Goal: Find contact information: Find contact information

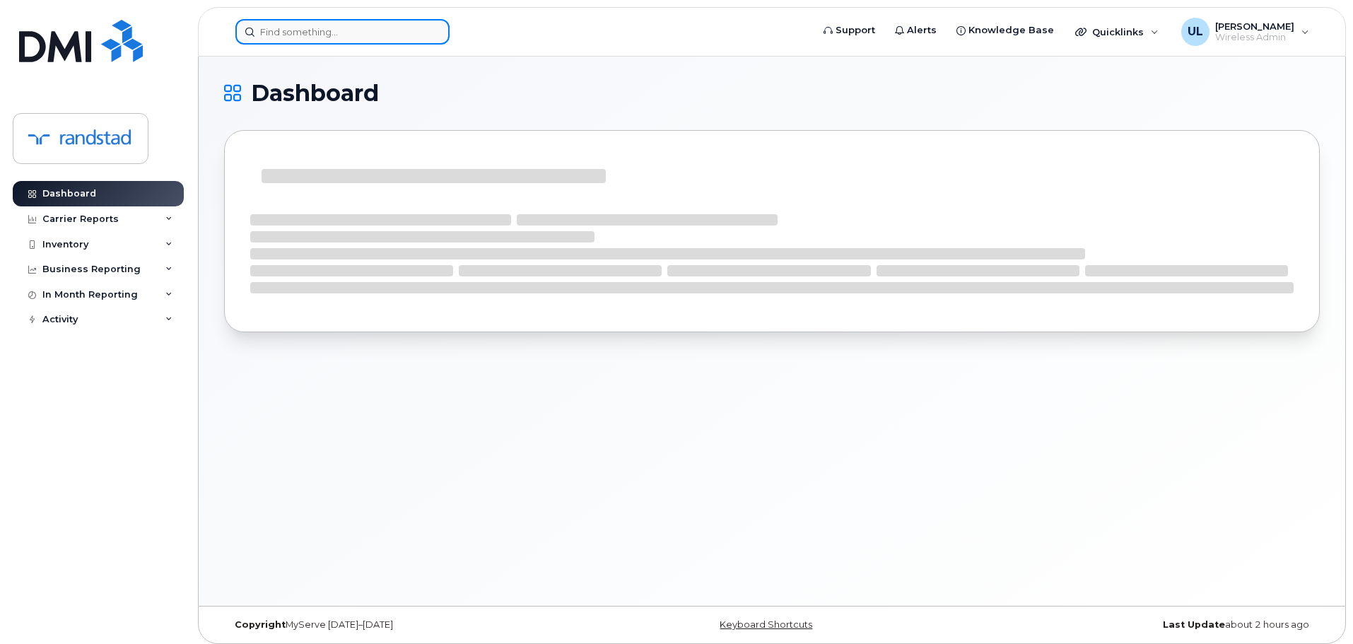
click at [319, 37] on input at bounding box center [342, 31] width 214 height 25
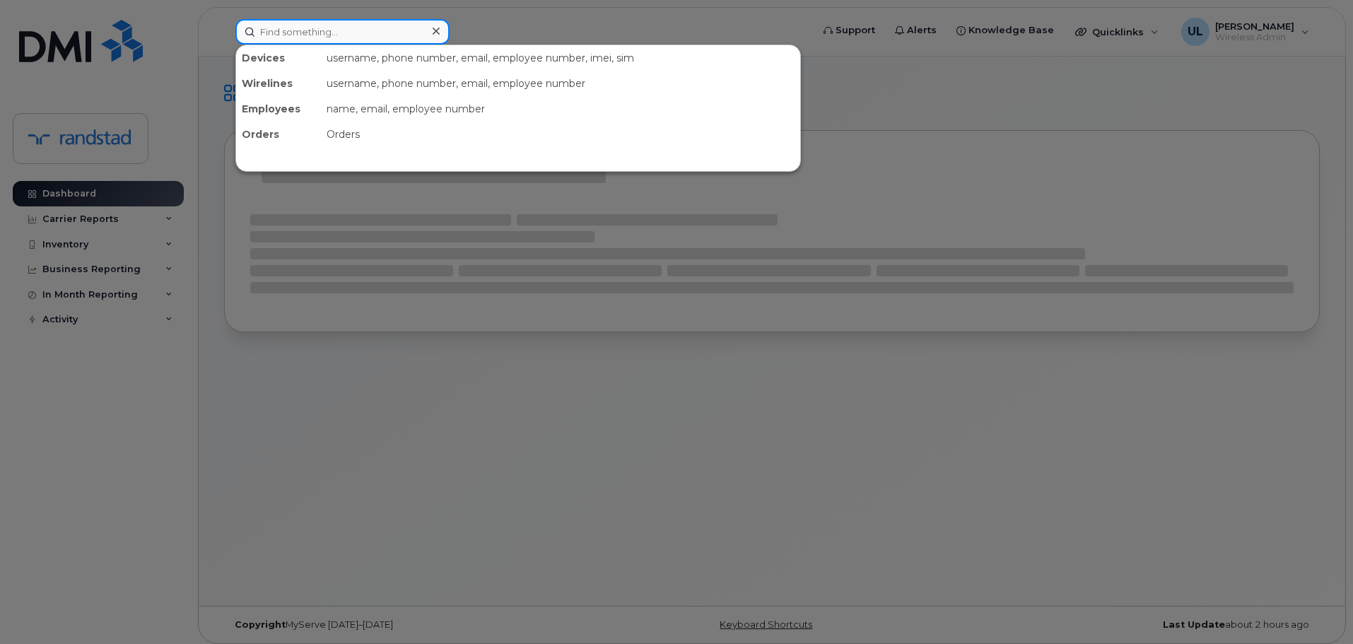
paste input "[PERSON_NAME]"
type input "Khawam-Charette"
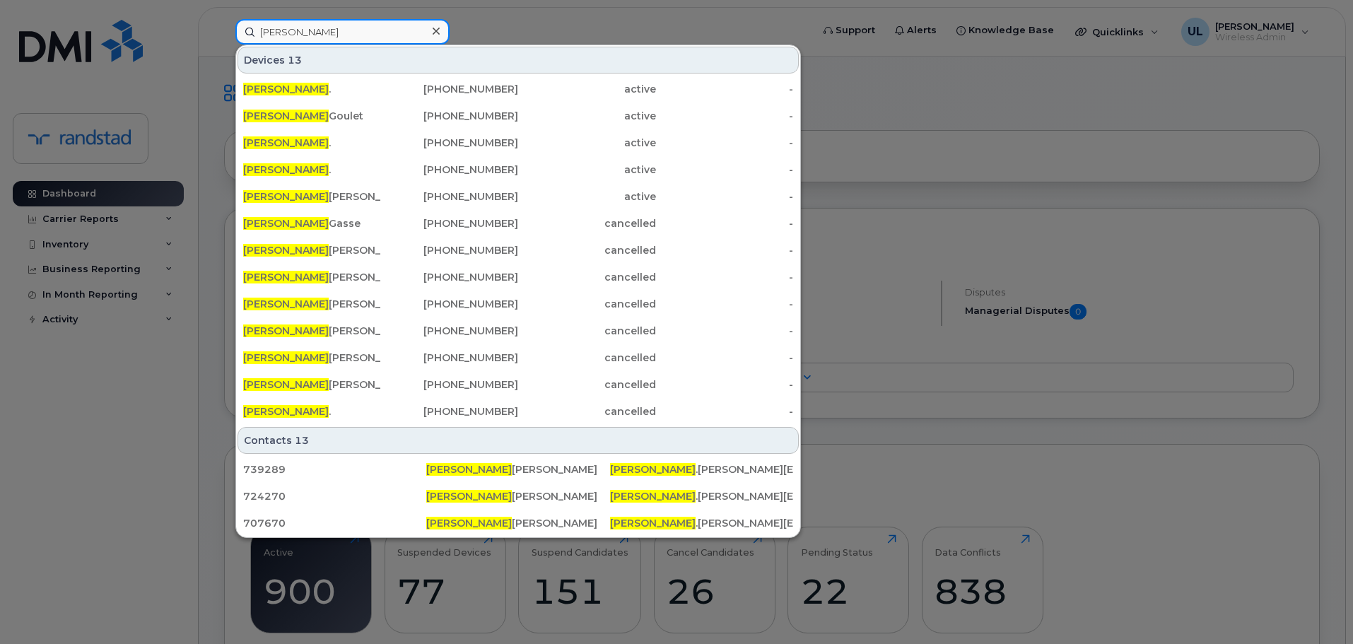
type input "caroline"
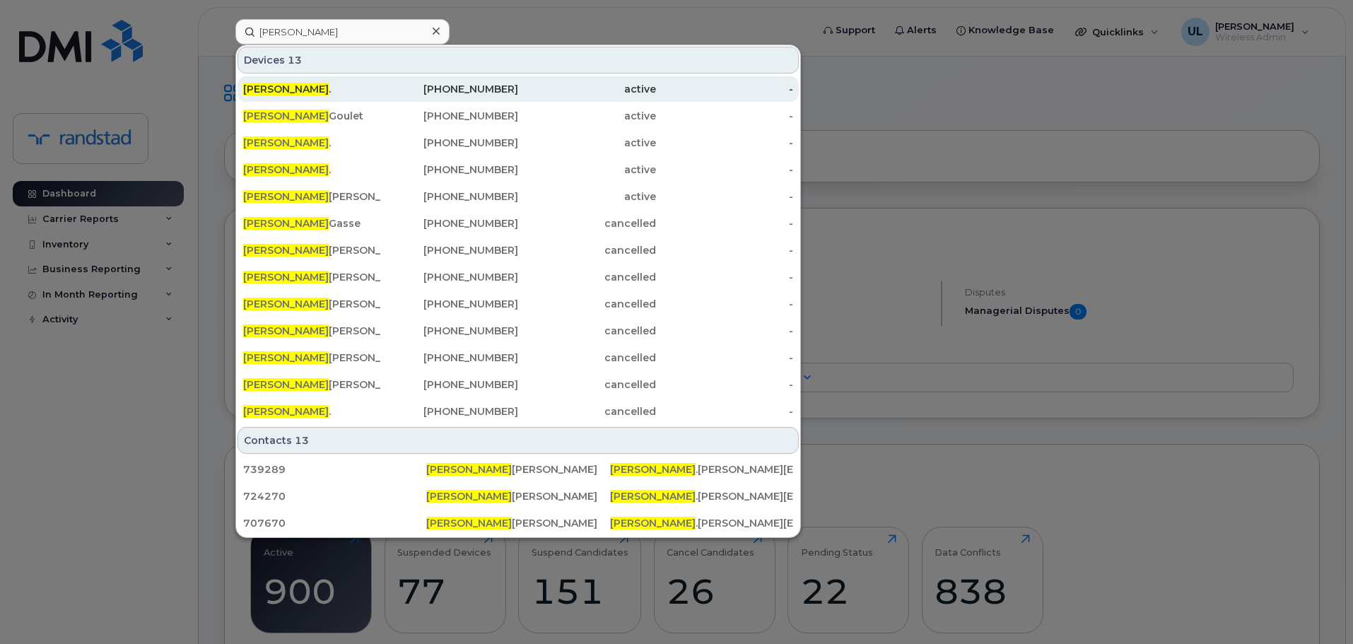
click at [329, 83] on div "Caroline ." at bounding box center [312, 89] width 138 height 14
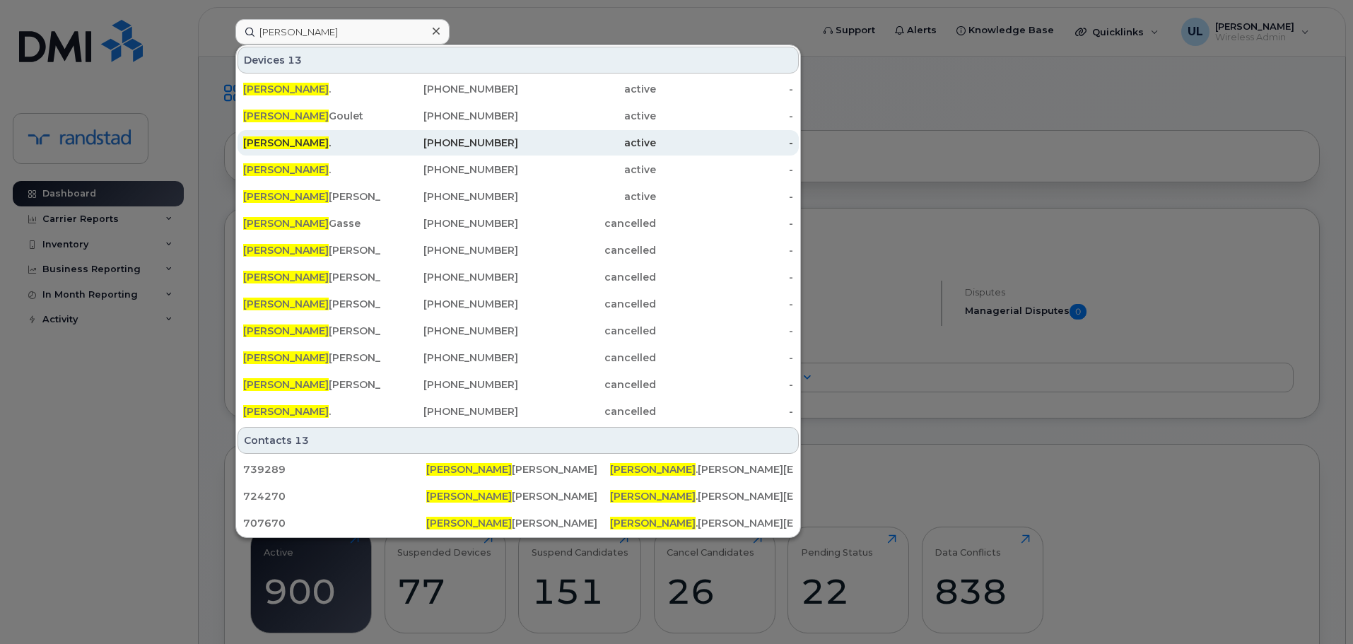
click at [330, 134] on div "Caroline ." at bounding box center [312, 142] width 138 height 25
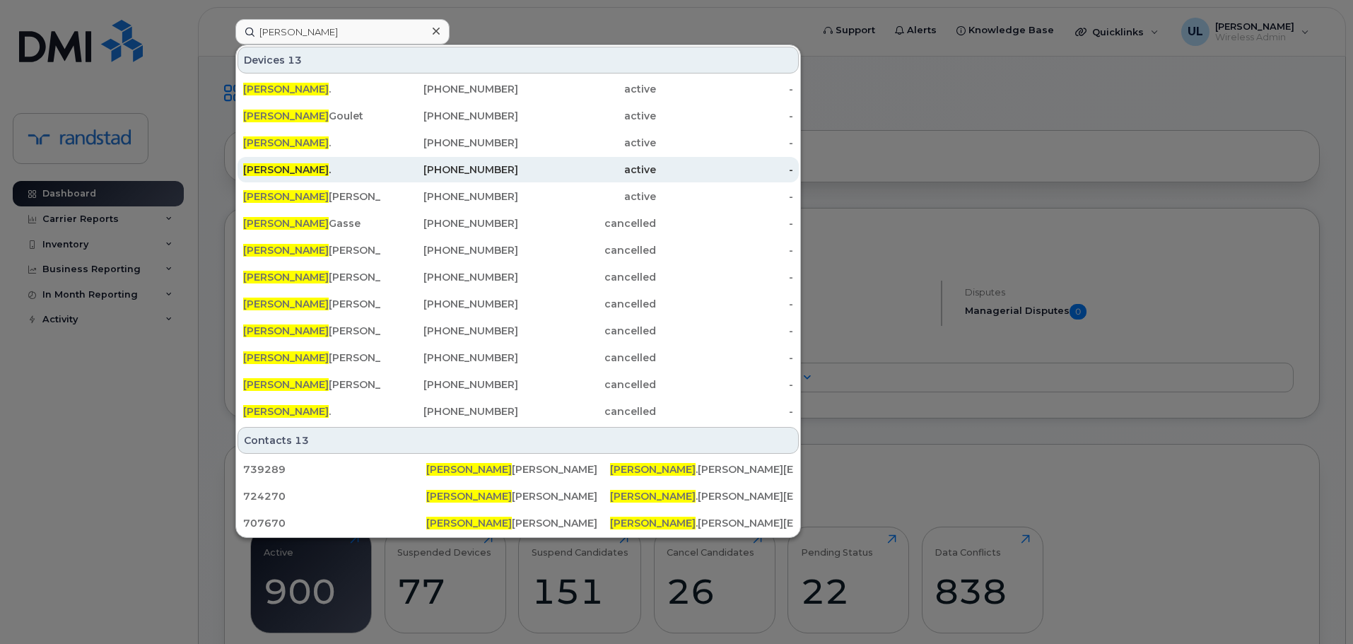
click at [329, 164] on div "Caroline ." at bounding box center [312, 170] width 138 height 14
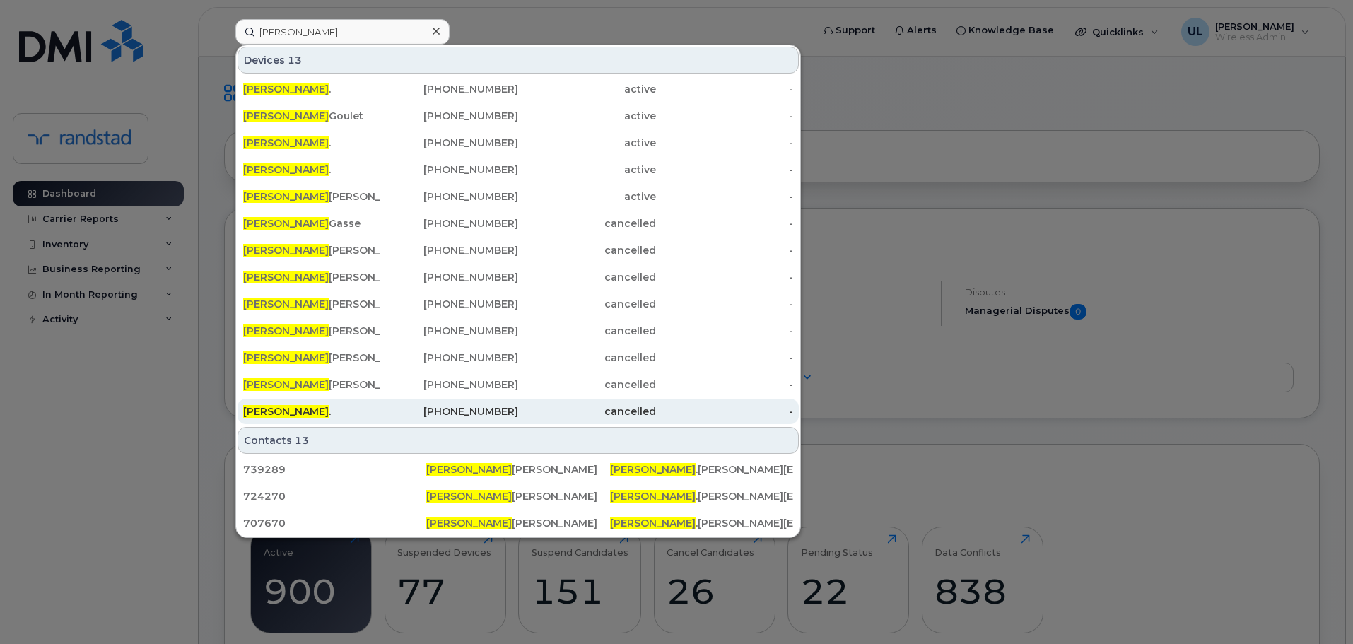
click at [326, 399] on div "Caroline ." at bounding box center [312, 411] width 138 height 25
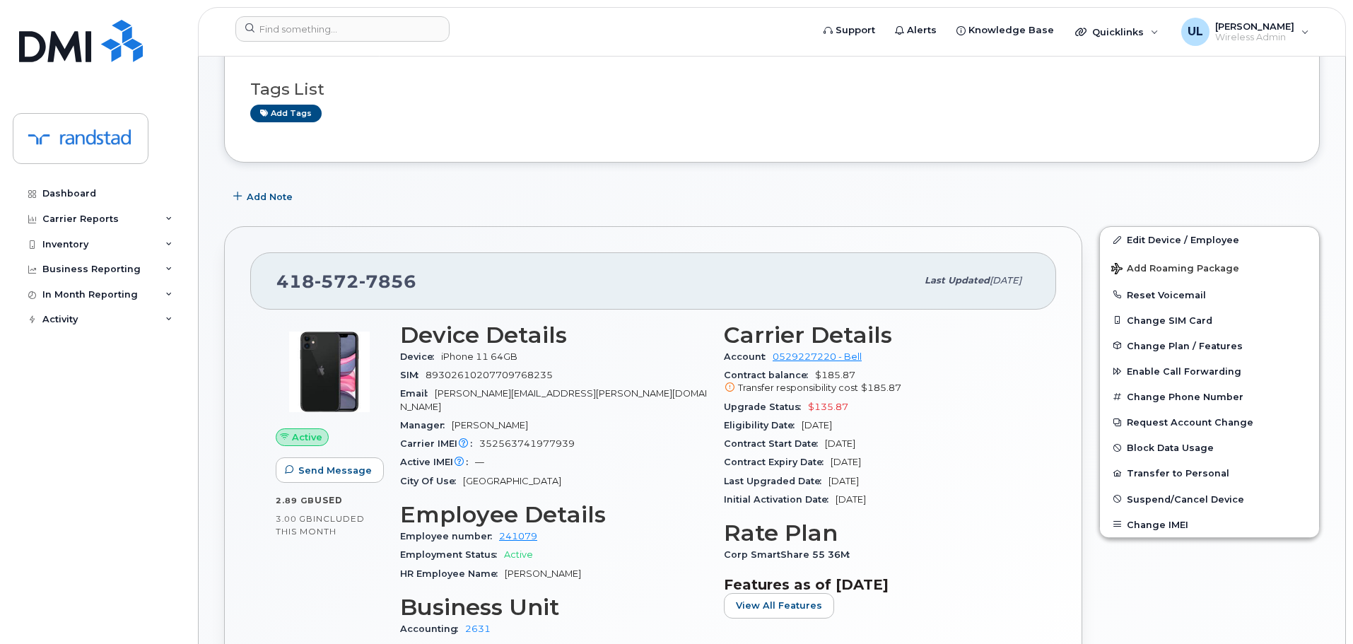
scroll to position [212, 0]
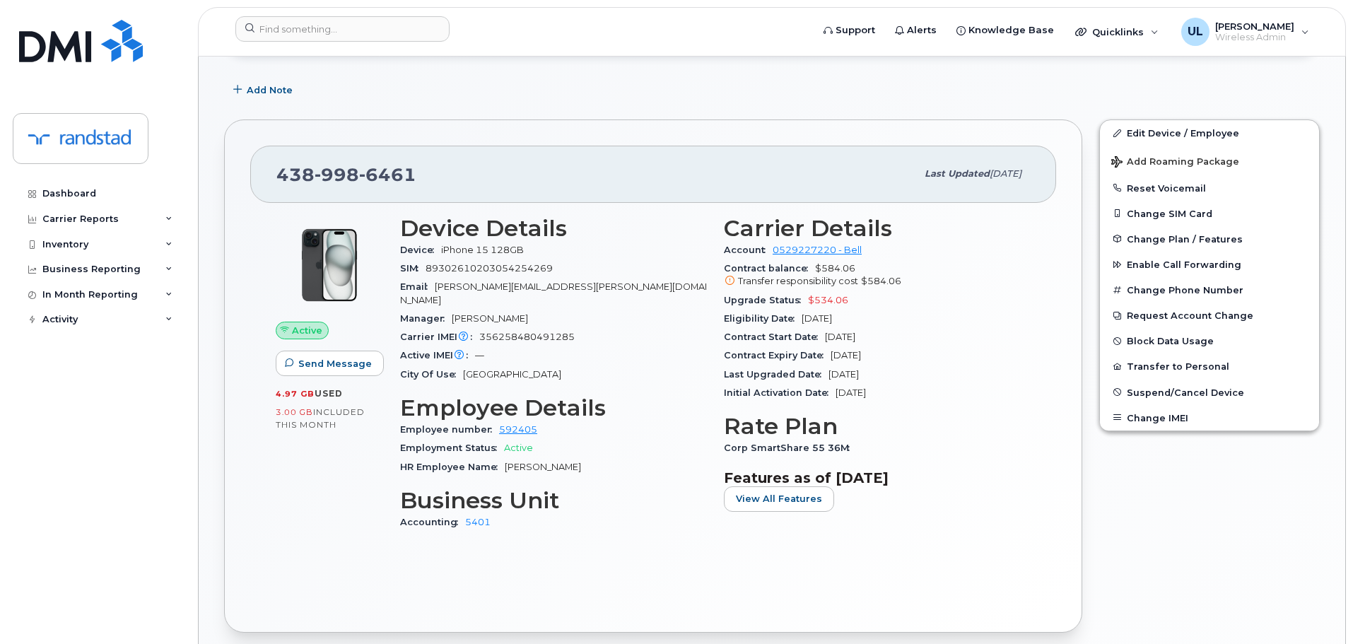
scroll to position [199, 0]
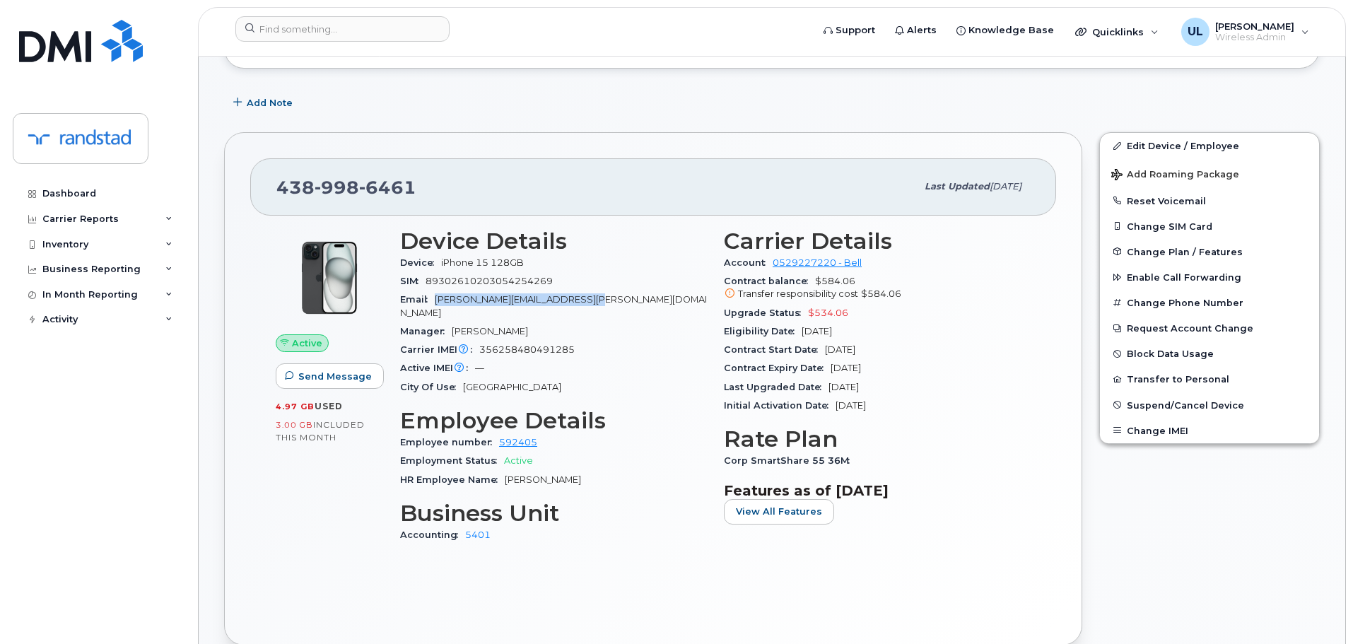
drag, startPoint x: 435, startPoint y: 299, endPoint x: 590, endPoint y: 299, distance: 154.1
click at [590, 299] on div "Email caroline.khawam-charette@randstad.ca" at bounding box center [553, 307] width 307 height 32
click at [530, 303] on span "caroline.khawam-charette@randstad.ca" at bounding box center [553, 305] width 307 height 23
click at [378, 163] on div "438 998 6461 Last updated Aug 26, 2025" at bounding box center [653, 186] width 806 height 57
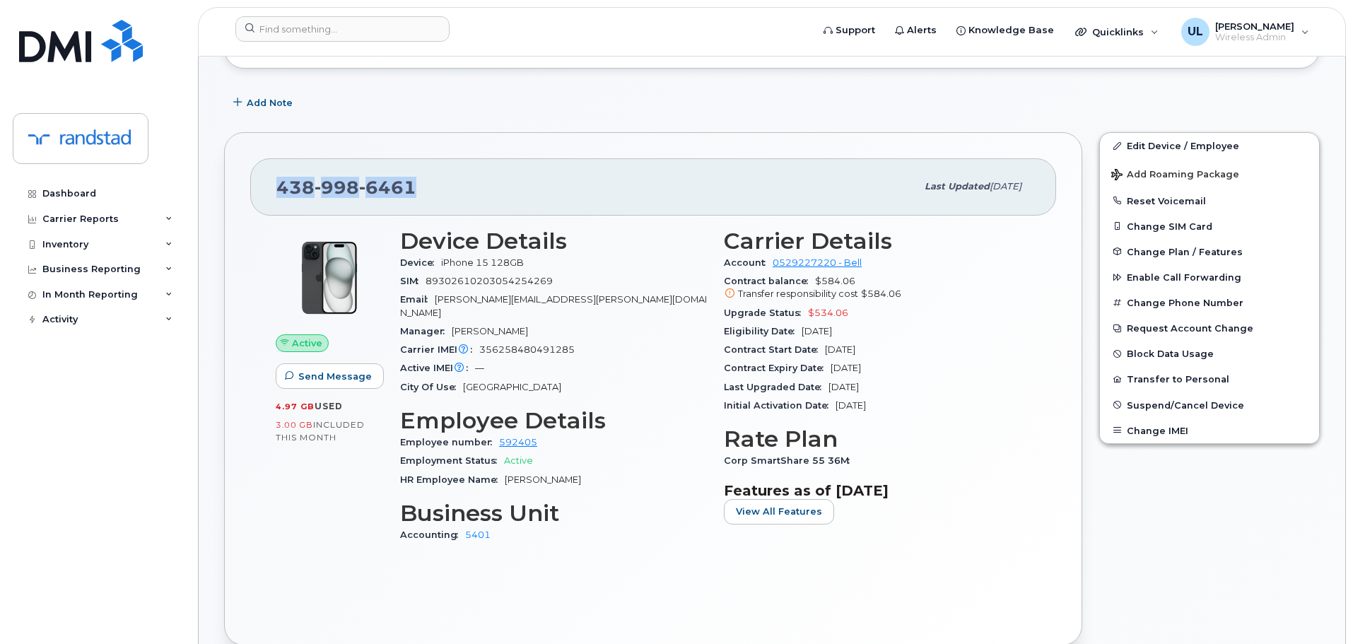
click at [378, 163] on div "438 998 6461 Last updated Aug 26, 2025" at bounding box center [653, 186] width 806 height 57
copy span "438 998 6461"
